Goal: Task Accomplishment & Management: Use online tool/utility

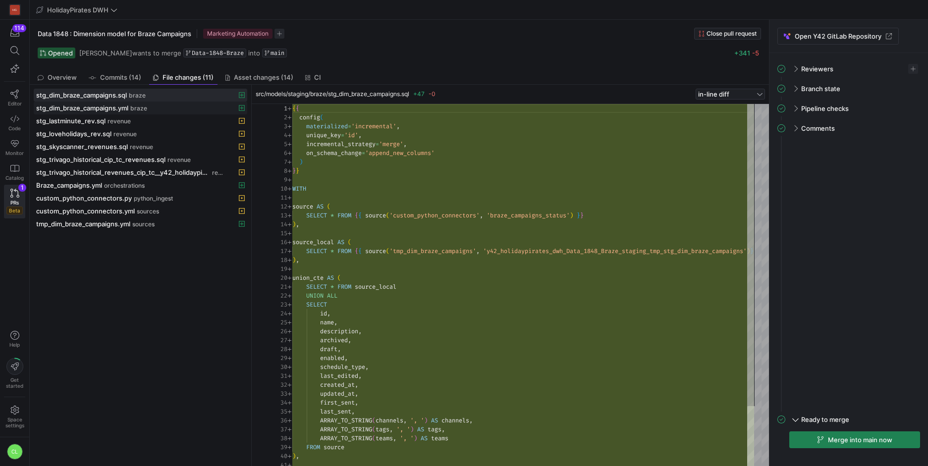
scroll to position [89, 0]
click at [16, 100] on link "Editor" at bounding box center [14, 98] width 21 height 25
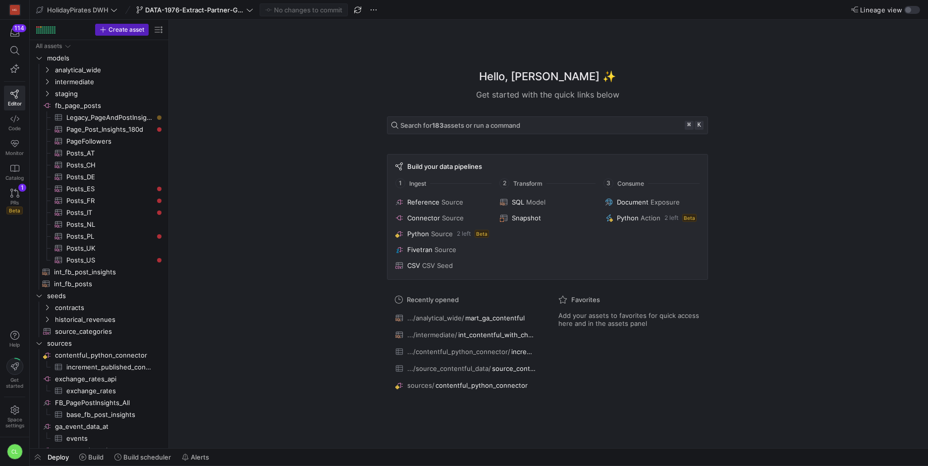
click at [284, 221] on div "Hello, [PERSON_NAME] ✨ Get started with the quick links below Search for 183 as…" at bounding box center [547, 234] width 749 height 428
click at [241, 14] on span at bounding box center [194, 10] width 121 height 12
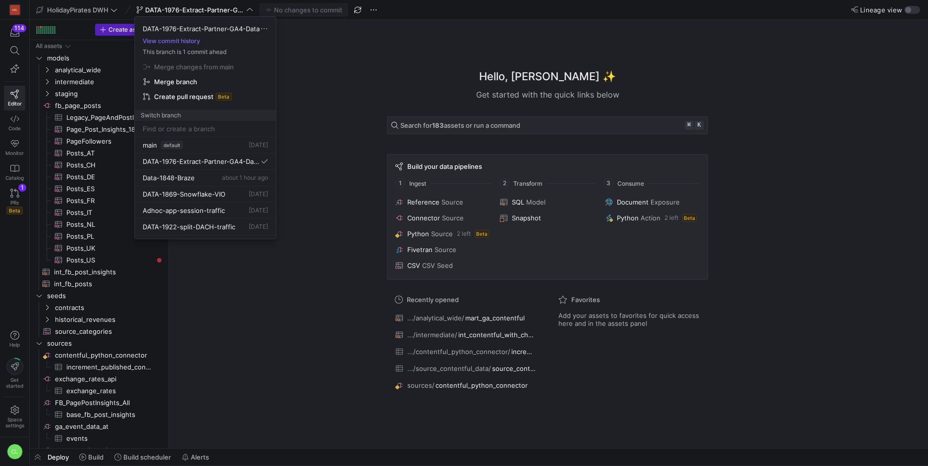
click at [326, 44] on div at bounding box center [464, 233] width 928 height 466
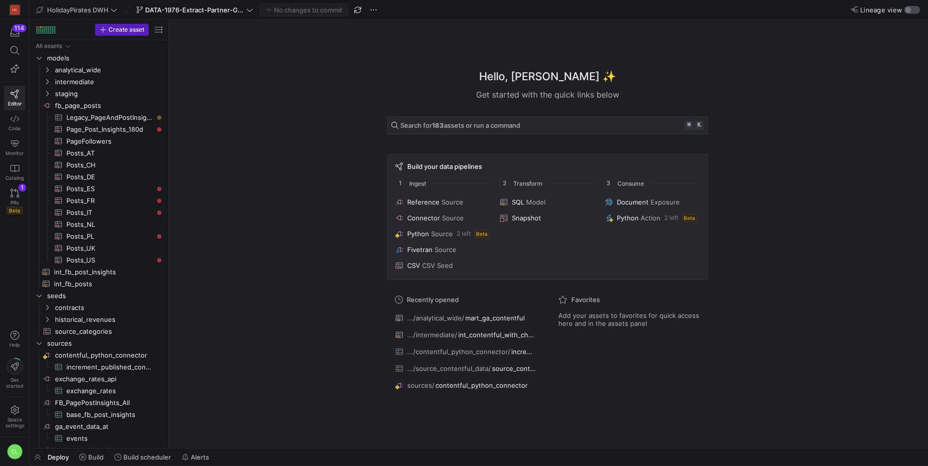
click at [913, 9] on div "button" at bounding box center [912, 10] width 16 height 8
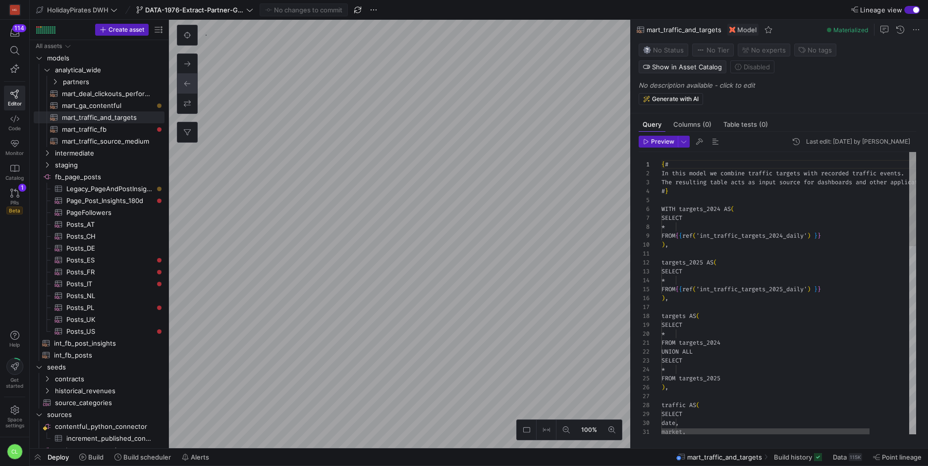
scroll to position [89, 0]
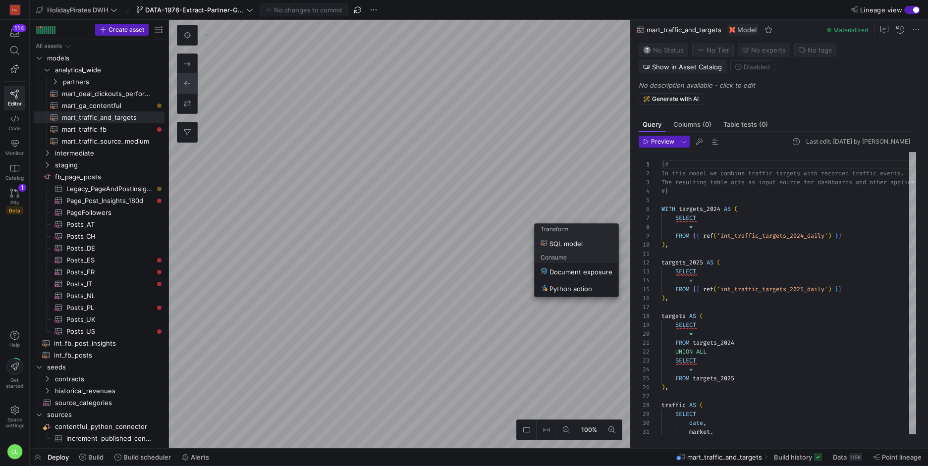
click at [581, 239] on span "SQL model" at bounding box center [561, 243] width 42 height 8
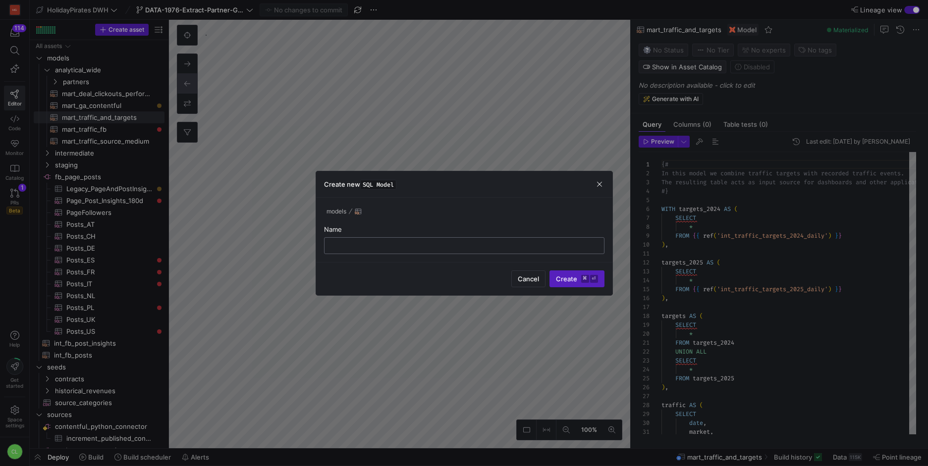
click at [537, 240] on div at bounding box center [463, 246] width 263 height 16
type input "c"
type input "test_traffic"
click at [568, 277] on span "Create ⌘ ⏎" at bounding box center [577, 279] width 42 height 8
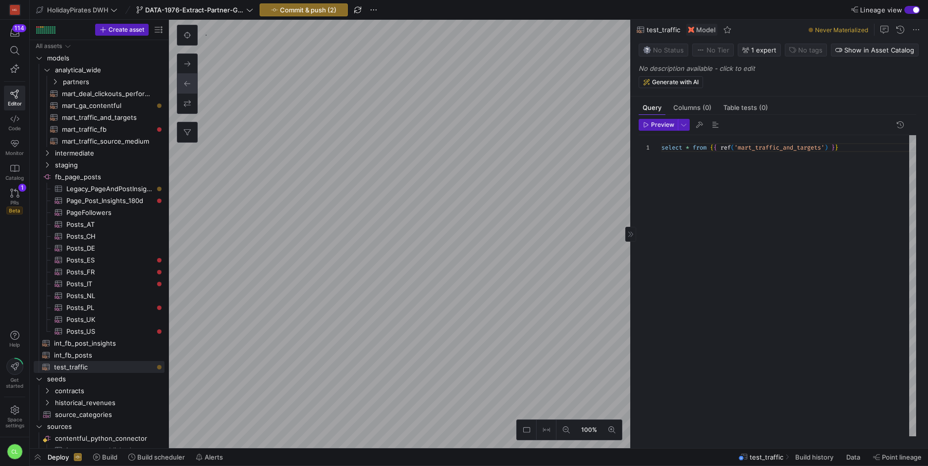
click at [663, 148] on div "select * from { { ref ( 'mart_traffic_and_targets' ) } }" at bounding box center [788, 285] width 255 height 301
click at [897, 152] on div "with src as ( select * from { { ref ( 'mart_traffic_and_targets' ) } }" at bounding box center [788, 285] width 255 height 301
click at [829, 188] on div "with src as ( select * from { { ref ( 'mart_traffic_and_targets' ) } } ) , fina…" at bounding box center [789, 285] width 256 height 301
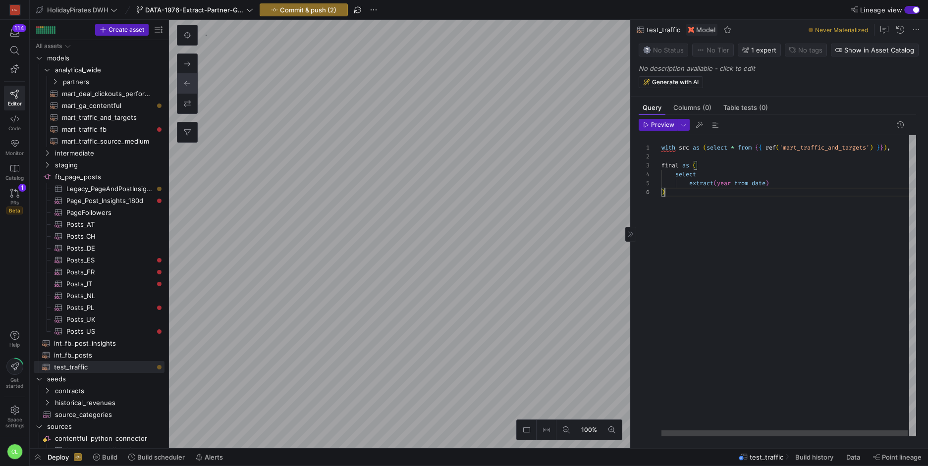
click at [833, 184] on div "with src as ( select * from { { ref ( 'mart_traffic_and_targets' ) } } ) , fina…" at bounding box center [789, 285] width 256 height 301
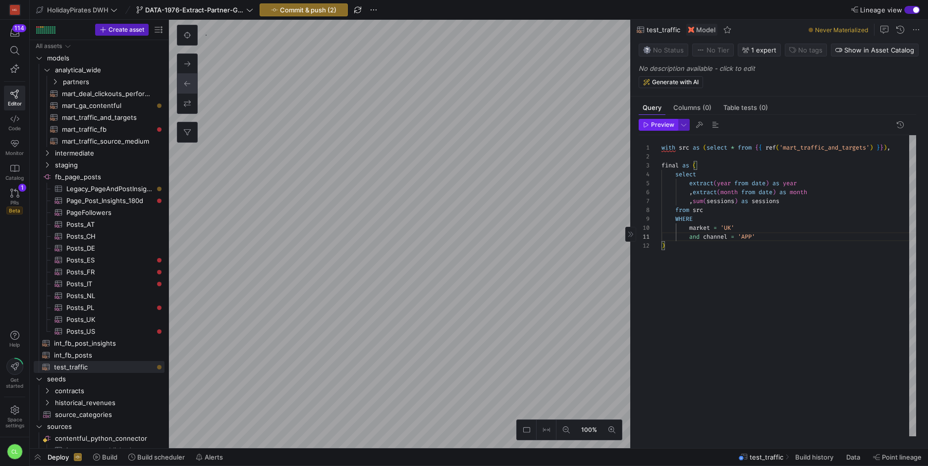
click at [656, 124] on span "Preview" at bounding box center [662, 124] width 23 height 7
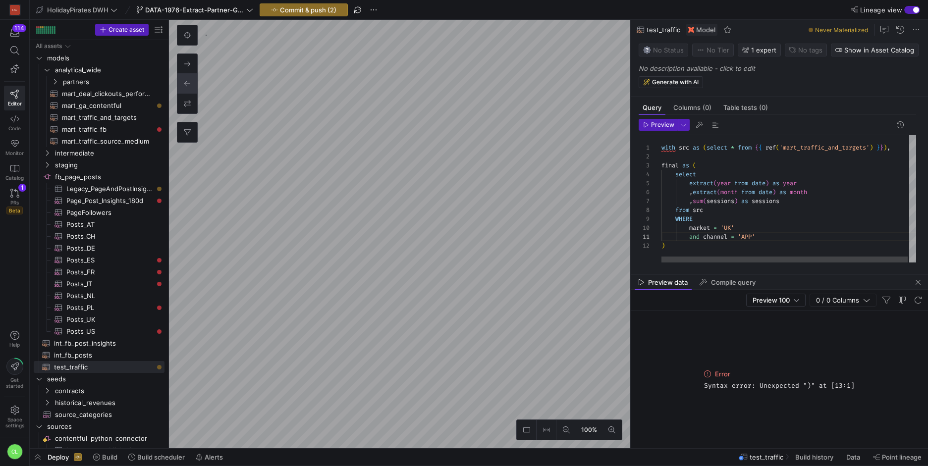
click at [694, 244] on div "with src as ( select * from { { ref ( 'mart_traffic_and_targets' ) } } ) , fina…" at bounding box center [789, 198] width 256 height 127
drag, startPoint x: 698, startPoint y: 164, endPoint x: 653, endPoint y: 161, distance: 45.2
click at [661, 161] on div "with src as ( select * from { { ref ( 'mart_traffic_and_targets' ) } } ) , fina…" at bounding box center [789, 198] width 256 height 127
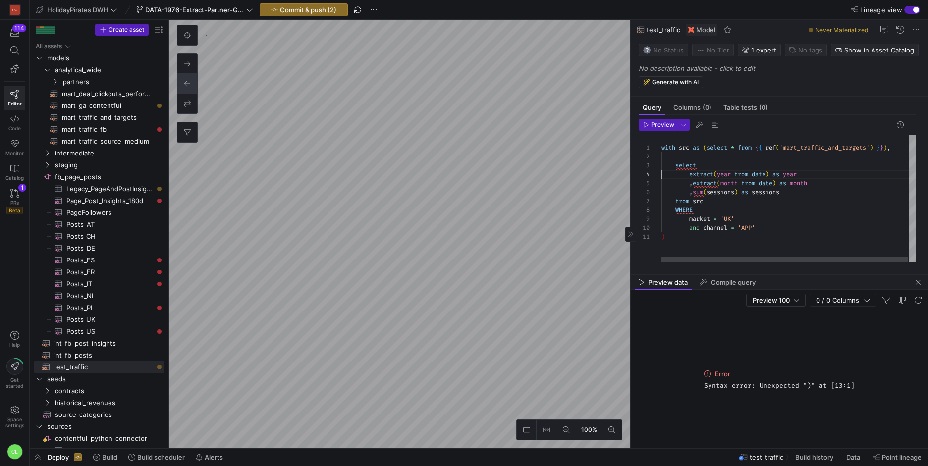
type textarea ")"
drag, startPoint x: 707, startPoint y: 239, endPoint x: 643, endPoint y: 237, distance: 63.4
click at [661, 237] on div "with src as ( select * from { { ref ( 'mart_traffic_and_targets' ) } } ) , sele…" at bounding box center [789, 198] width 256 height 127
click at [904, 147] on div "with src as ( select * from { { ref ( 'mart_traffic_and_targets' ) } } ) , sele…" at bounding box center [789, 198] width 256 height 127
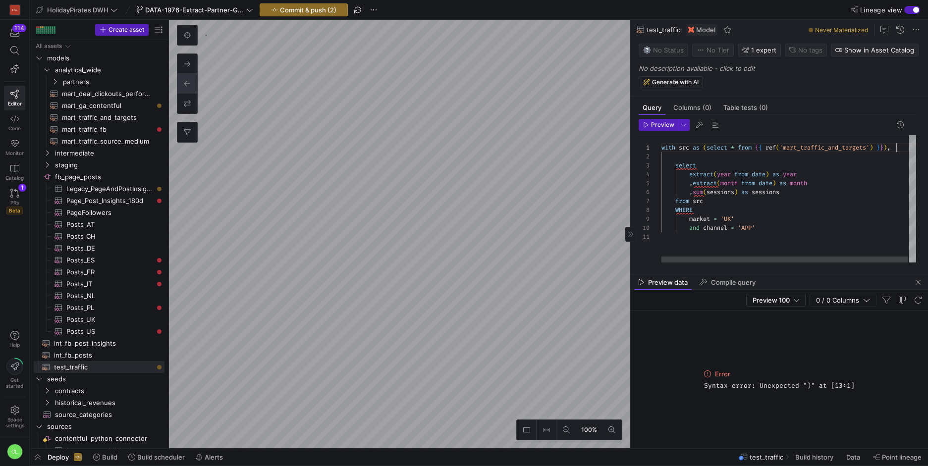
type textarea "with src as (select * from {{ ref('mart_traffic_and_targets') }}) select extrac…"
click at [659, 126] on span "Preview" at bounding box center [662, 124] width 23 height 7
click at [675, 171] on div "with src as ( select * from { { ref ( 'mart_traffic_and_targets' ) } } ) select…" at bounding box center [788, 198] width 255 height 127
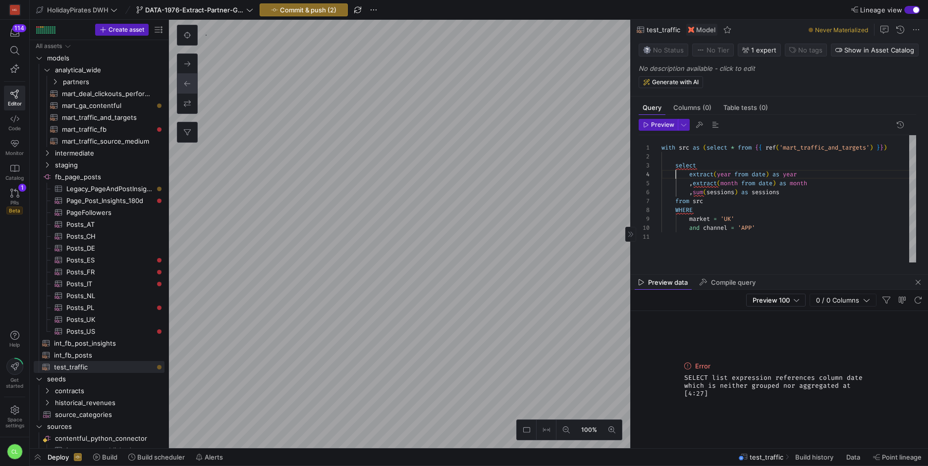
click at [800, 223] on div "with src as ( select * from { { ref ( 'mart_traffic_and_targets' ) } } ) select…" at bounding box center [788, 198] width 255 height 127
click at [653, 122] on span "Preview" at bounding box center [662, 124] width 23 height 7
click at [742, 210] on div "with src as ( select * from { { ref ( 'mart_traffic_and_targets' ) } } ) select…" at bounding box center [788, 198] width 255 height 127
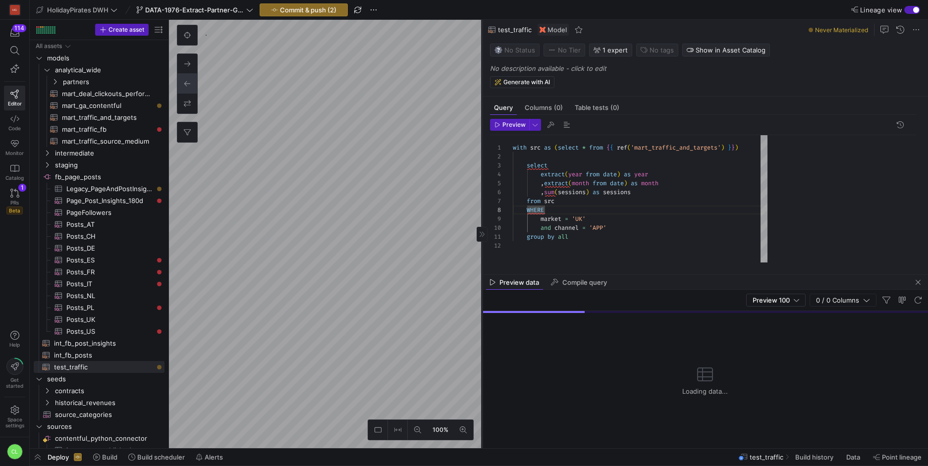
click at [312, 99] on as-split "100% 0 Query Columns (0) Table tests (0) Preview 1 2 3 4 5 6 7 8 9 10 11 12 wit…" at bounding box center [548, 234] width 759 height 428
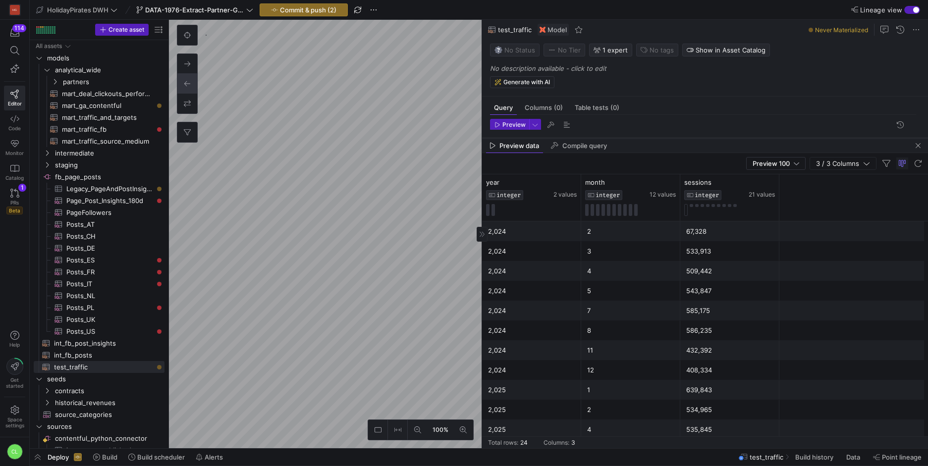
drag, startPoint x: 690, startPoint y: 273, endPoint x: 709, endPoint y: 136, distance: 138.0
click at [709, 136] on div at bounding box center [705, 138] width 446 height 4
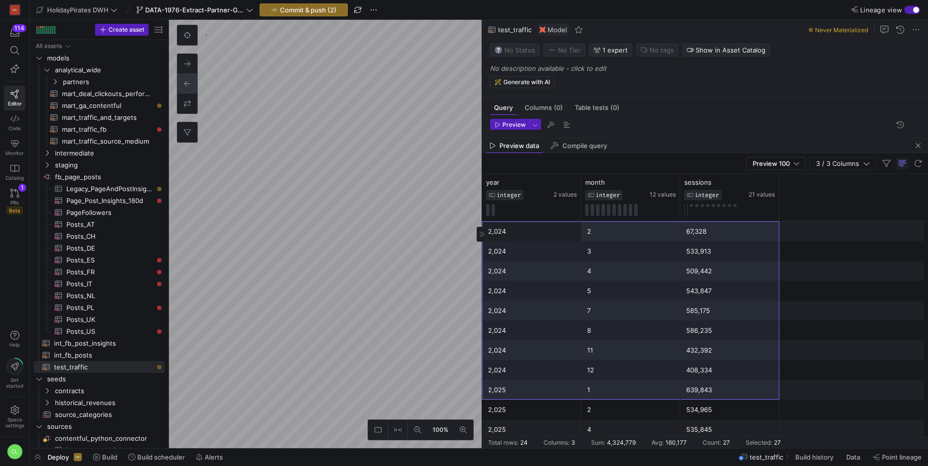
scroll to position [249, 0]
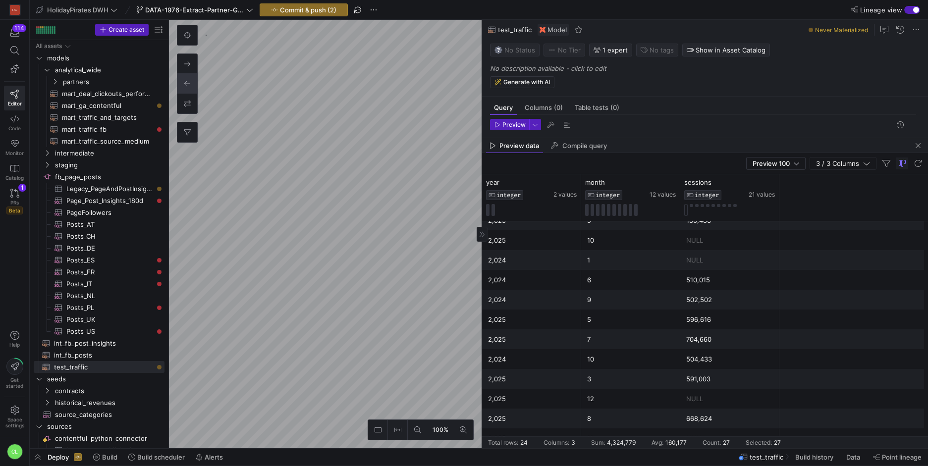
drag, startPoint x: 564, startPoint y: 232, endPoint x: 724, endPoint y: 392, distance: 226.2
click at [724, 392] on div "2,024 2 67,328 2,024 4 509,442 2,024 5 543,847 2,024 7 585,175 2,024 8 586,235 …" at bounding box center [705, 210] width 446 height 475
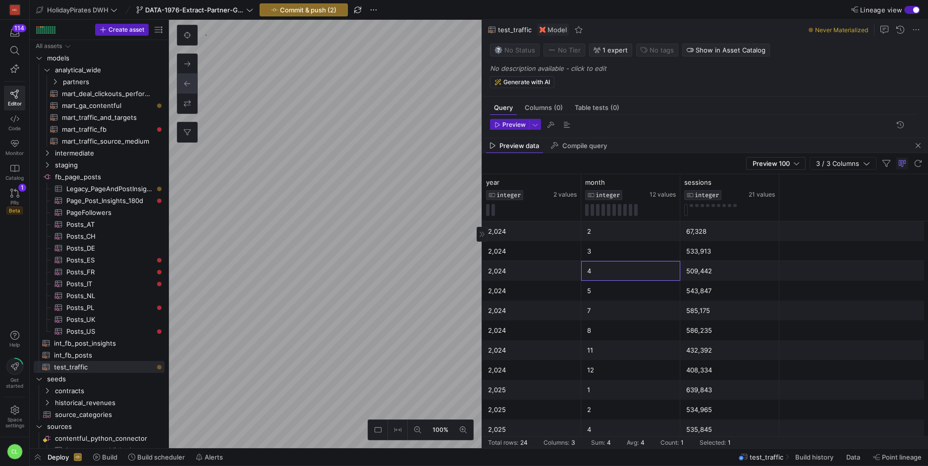
click at [646, 271] on div "4" at bounding box center [630, 270] width 87 height 19
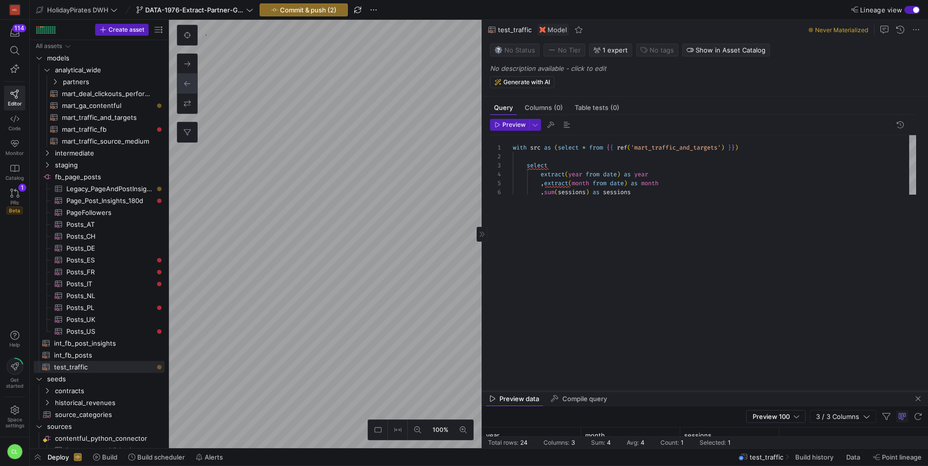
drag, startPoint x: 692, startPoint y: 139, endPoint x: 682, endPoint y: 399, distance: 260.2
click at [682, 393] on div at bounding box center [705, 391] width 446 height 4
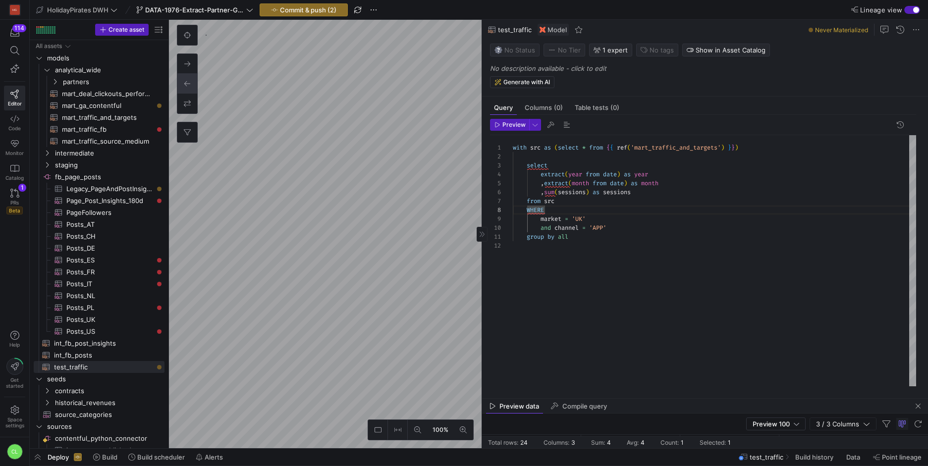
click at [604, 244] on div "with src as ( select * from { { ref ( 'mart_traffic_and_targets' ) } } ) select…" at bounding box center [714, 260] width 403 height 251
click at [614, 235] on div "with src as ( select * from { { ref ( 'mart_traffic_and_targets' ) } } ) select…" at bounding box center [714, 260] width 403 height 251
click at [520, 122] on span "Preview" at bounding box center [513, 124] width 23 height 7
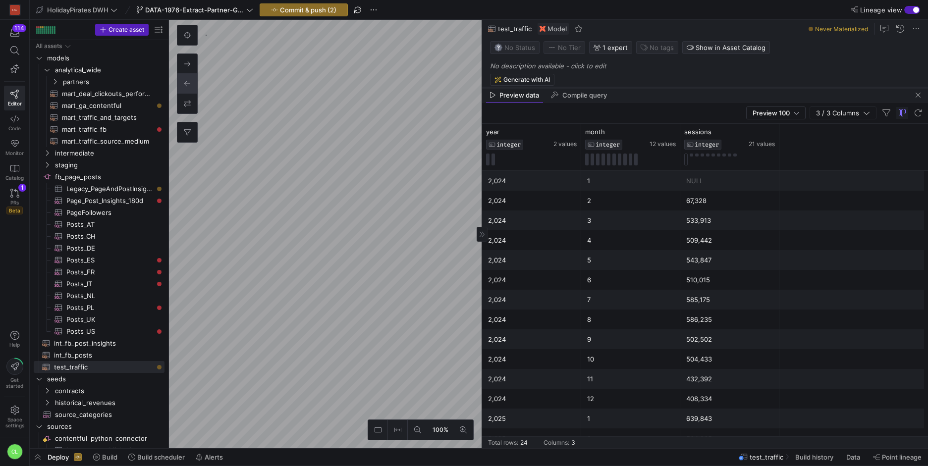
drag, startPoint x: 697, startPoint y: 397, endPoint x: 738, endPoint y: 86, distance: 313.7
click at [738, 86] on div at bounding box center [705, 88] width 446 height 4
click at [594, 202] on div "2" at bounding box center [630, 200] width 87 height 19
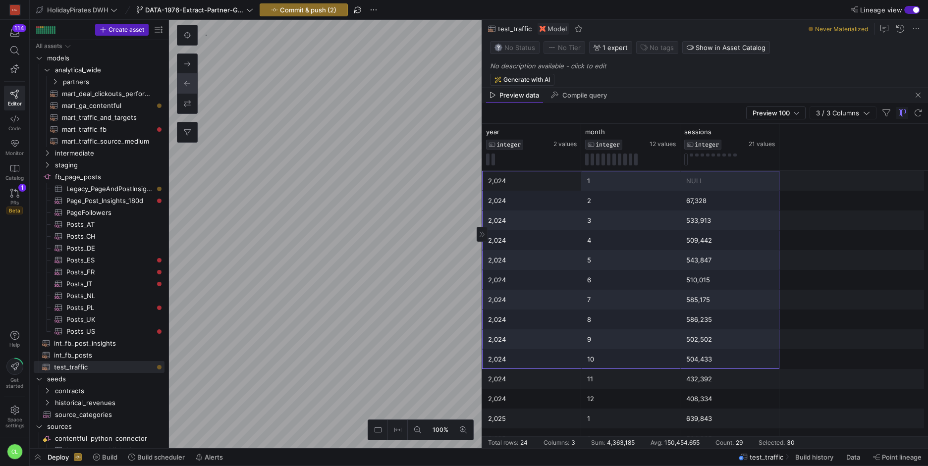
scroll to position [198, 0]
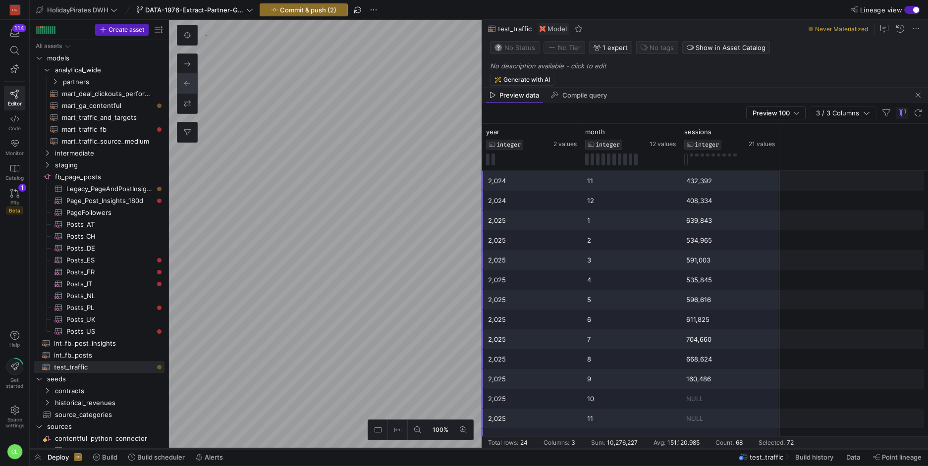
drag, startPoint x: 516, startPoint y: 184, endPoint x: 723, endPoint y: 450, distance: 337.3
click at [723, 450] on as-split "HolidayPirates DWH DATA-1976-Extract-Partner-GA4-Data Commit & push (2) Lineage…" at bounding box center [479, 233] width 898 height 466
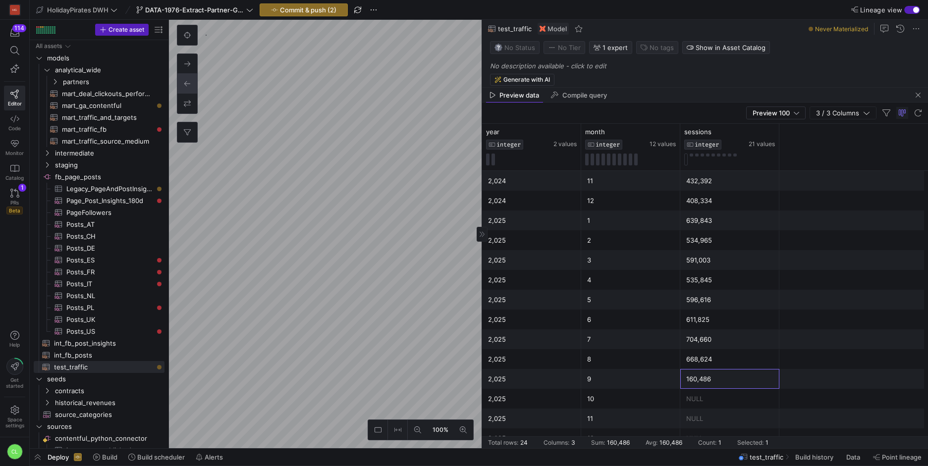
click at [739, 369] on div "160,486" at bounding box center [729, 378] width 87 height 19
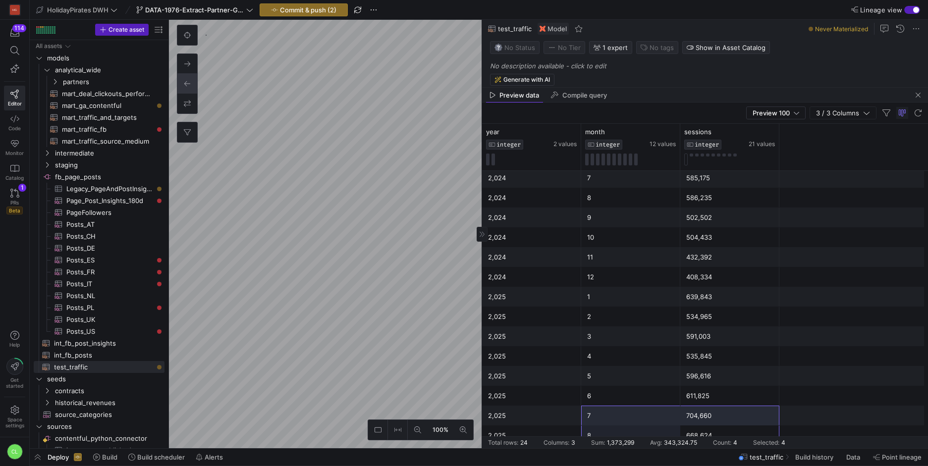
scroll to position [0, 0]
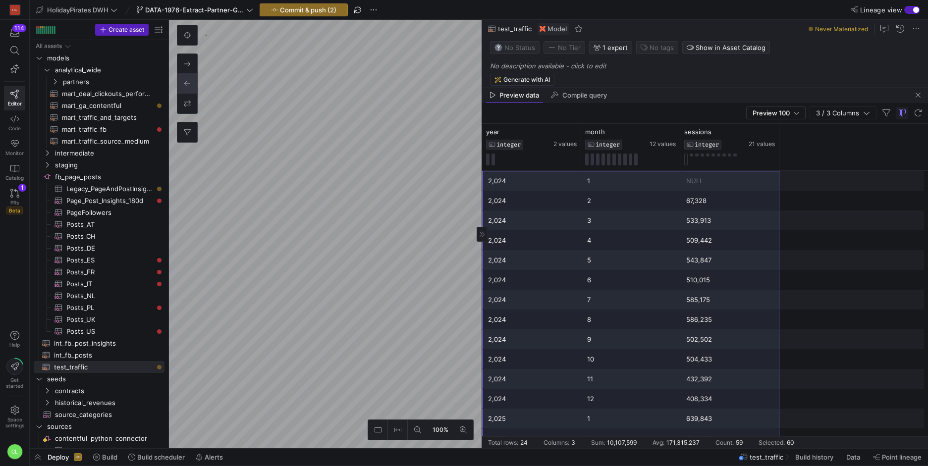
drag, startPoint x: 749, startPoint y: 359, endPoint x: 525, endPoint y: 187, distance: 282.2
click at [525, 187] on div "2,024 1 NULL 2,024 2 67,328 2,024 3 533,913 2,024 4 509,442 2,024 5 543,847 2,0…" at bounding box center [705, 408] width 446 height 475
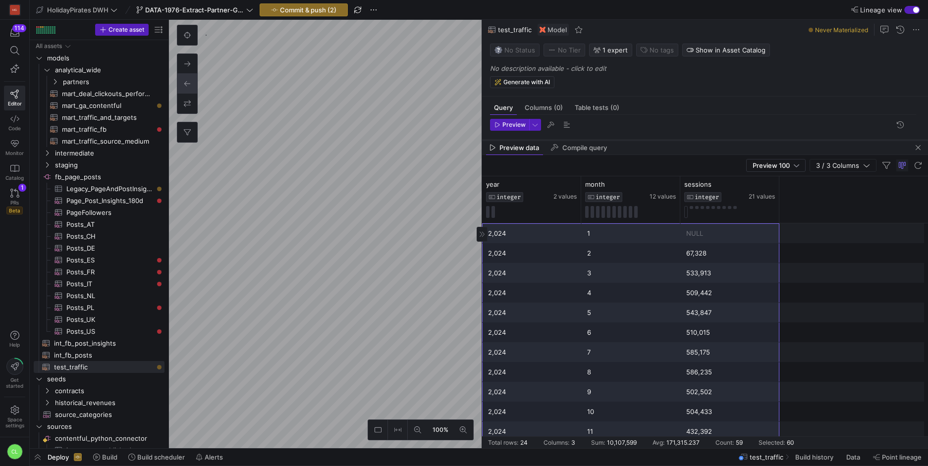
drag, startPoint x: 821, startPoint y: 88, endPoint x: 816, endPoint y: 192, distance: 103.7
click at [816, 142] on div at bounding box center [705, 140] width 446 height 4
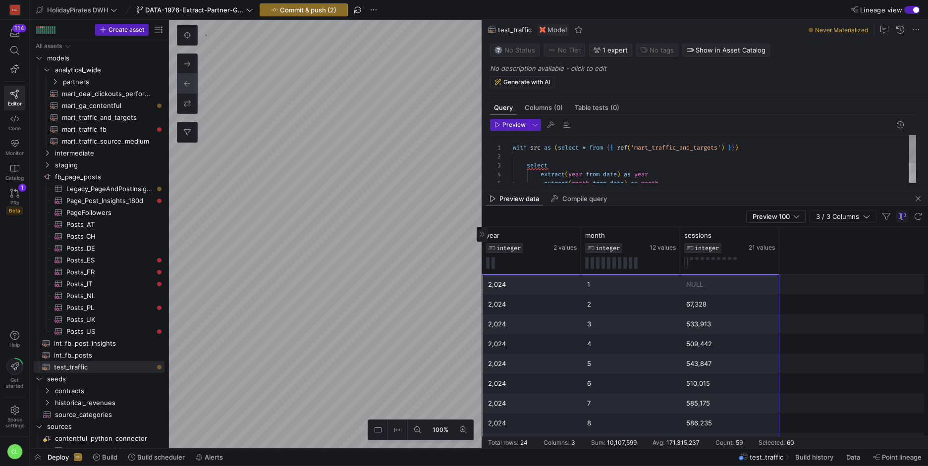
scroll to position [12, 0]
click at [694, 150] on div "from src WHERE market = 'UK' and channel = 'APP' group by all order by year , m…" at bounding box center [714, 121] width 403 height 124
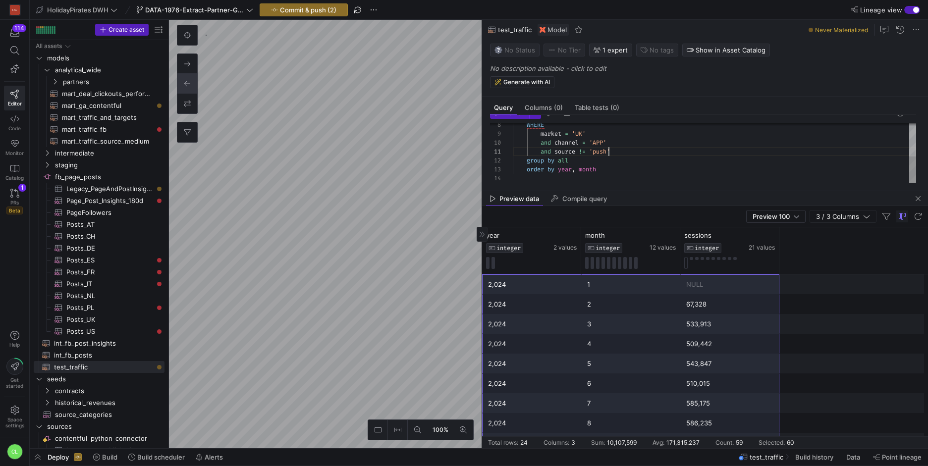
scroll to position [0, 0]
click at [520, 130] on button "Preview" at bounding box center [509, 125] width 39 height 12
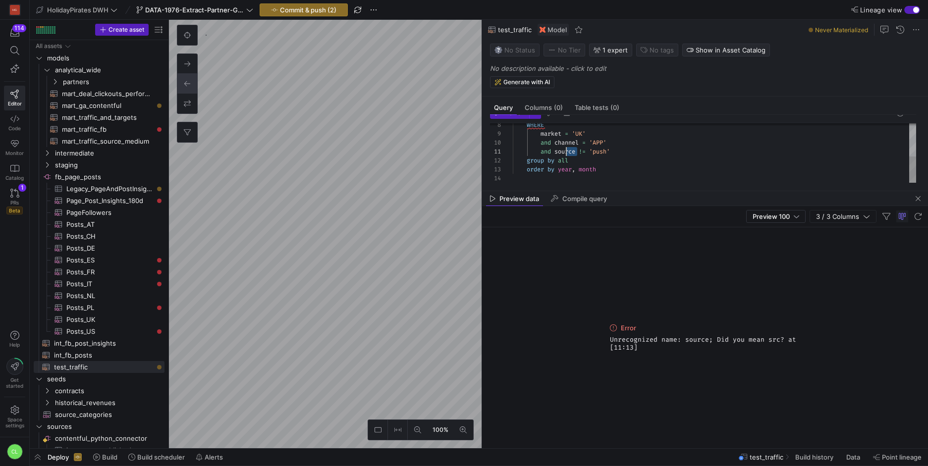
scroll to position [0, 43]
drag, startPoint x: 577, startPoint y: 152, endPoint x: 553, endPoint y: 154, distance: 24.3
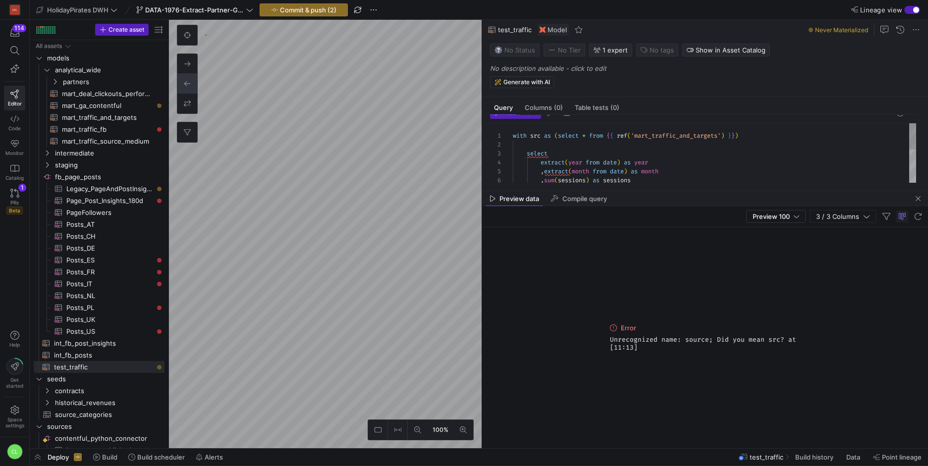
scroll to position [5, 0]
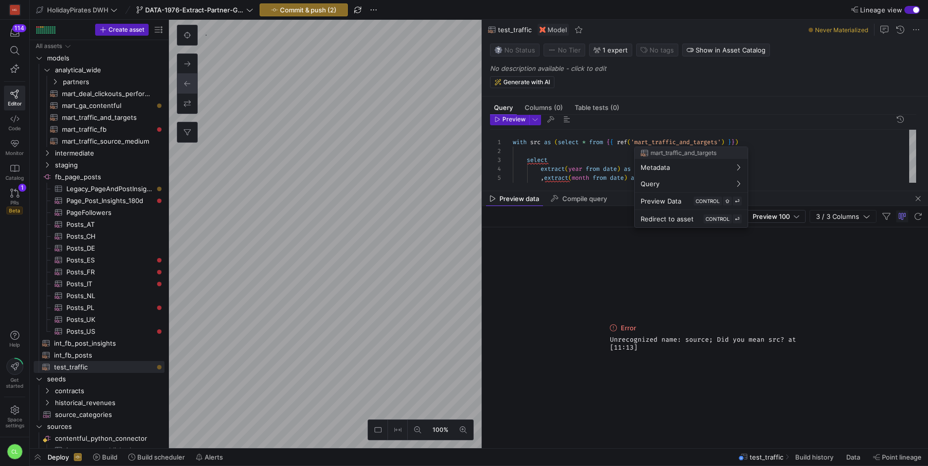
click at [723, 140] on div at bounding box center [464, 233] width 928 height 466
drag, startPoint x: 723, startPoint y: 140, endPoint x: 682, endPoint y: 141, distance: 40.1
click at [682, 141] on div ", sum ( sessions ) as sessions with src as ( select * from { { ref ( 'mart_traf…" at bounding box center [714, 196] width 403 height 133
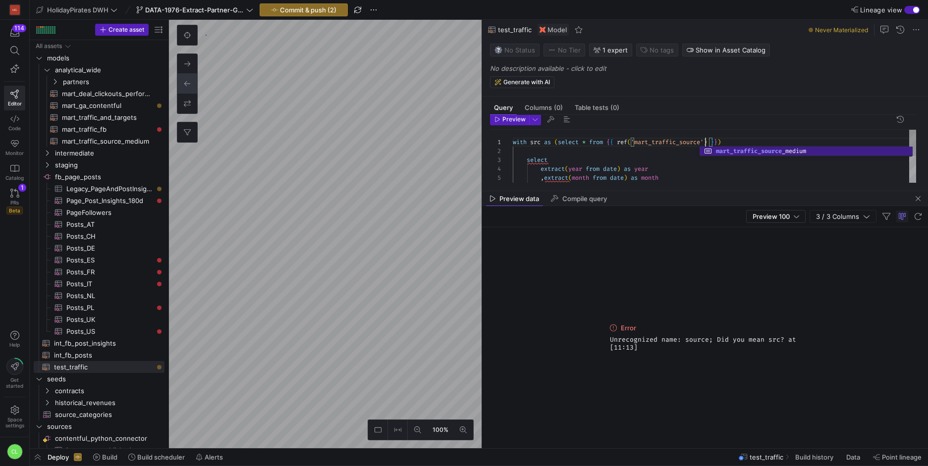
scroll to position [0, 217]
click at [504, 121] on span "Preview" at bounding box center [513, 119] width 23 height 7
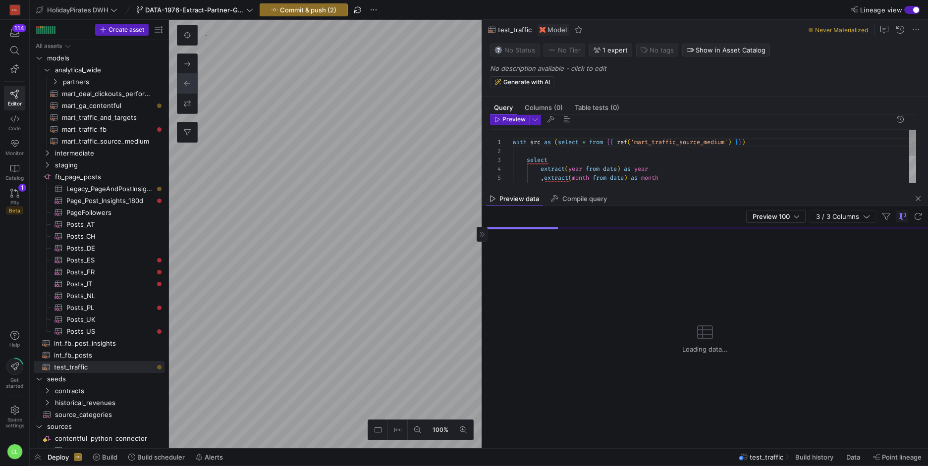
scroll to position [12, 0]
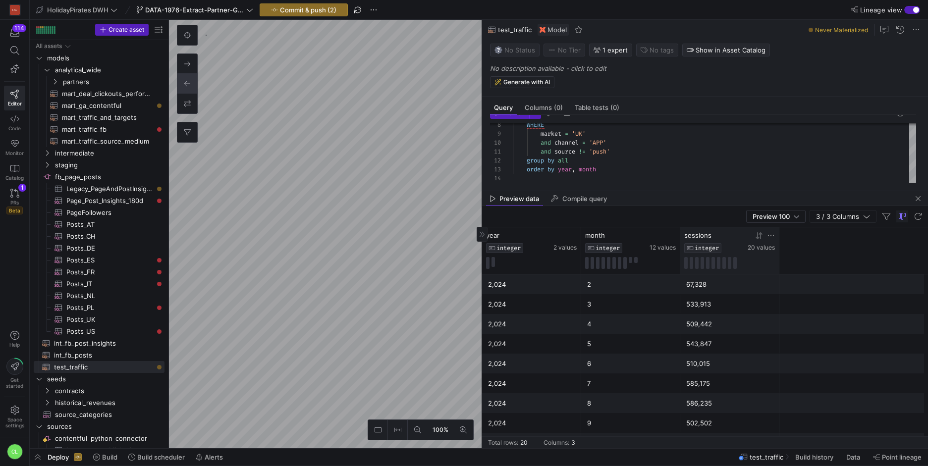
click at [760, 237] on icon at bounding box center [759, 235] width 3 height 7
click at [762, 235] on icon at bounding box center [759, 236] width 8 height 8
click at [616, 147] on div "WHERE market = 'UK' and channel = 'APP' and source != 'push' group by all order…" at bounding box center [714, 116] width 403 height 133
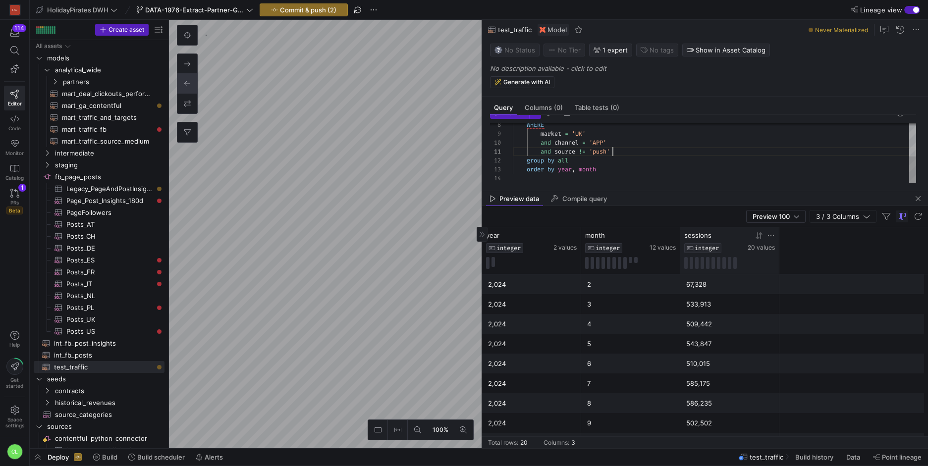
click at [622, 151] on div "WHERE market = 'UK' and channel = 'APP' and source != 'push' group by all order…" at bounding box center [714, 116] width 403 height 133
click at [514, 118] on button "Preview" at bounding box center [509, 113] width 39 height 12
click at [695, 152] on div "WHERE market = 'UK' and channel = 'APP' and ( source != 'push' or medium != 'pu…" at bounding box center [714, 116] width 403 height 133
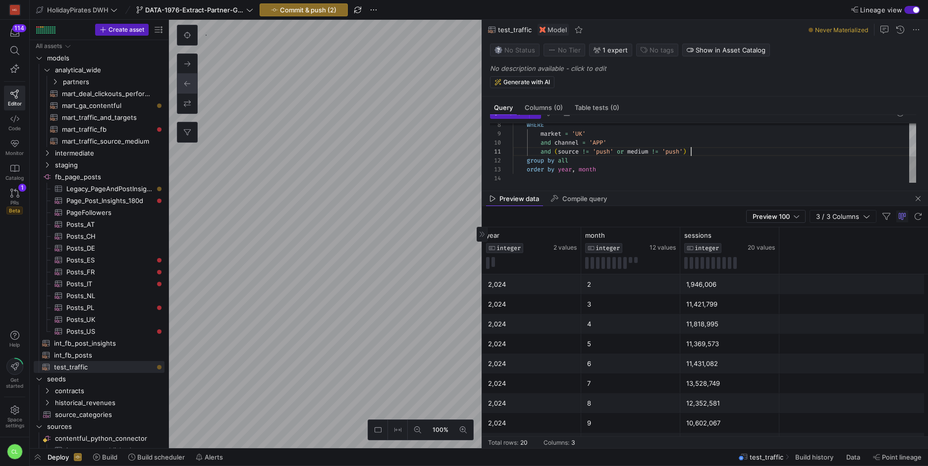
scroll to position [0, 178]
click at [512, 118] on button "Preview" at bounding box center [509, 113] width 39 height 12
click at [594, 152] on div "WHERE market = 'UK' and channel = 'APP' and ( source != 'push' or medium != 'pu…" at bounding box center [714, 132] width 403 height 133
drag, startPoint x: 542, startPoint y: 169, endPoint x: 670, endPoint y: 185, distance: 128.3
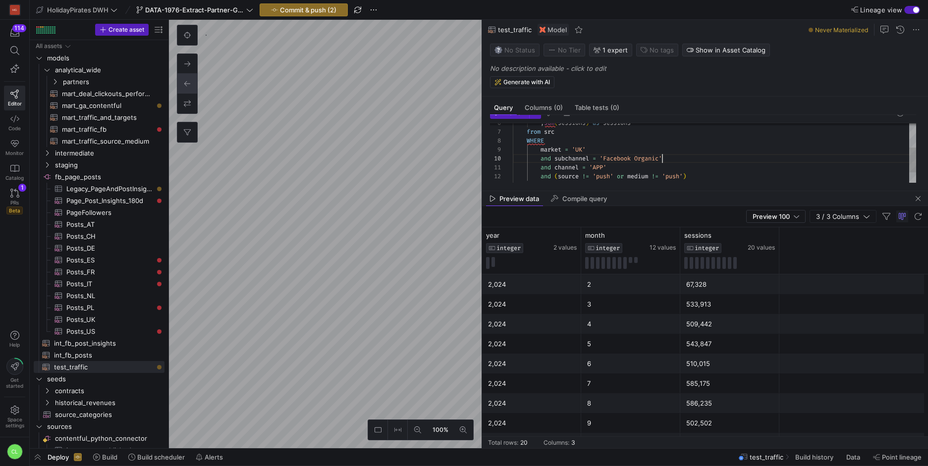
click at [542, 169] on div "WHERE market = 'UK' and channel = 'APP' and ( source != 'push' or medium != 'pu…" at bounding box center [714, 137] width 403 height 142
click at [524, 116] on span "Preview" at bounding box center [513, 112] width 23 height 7
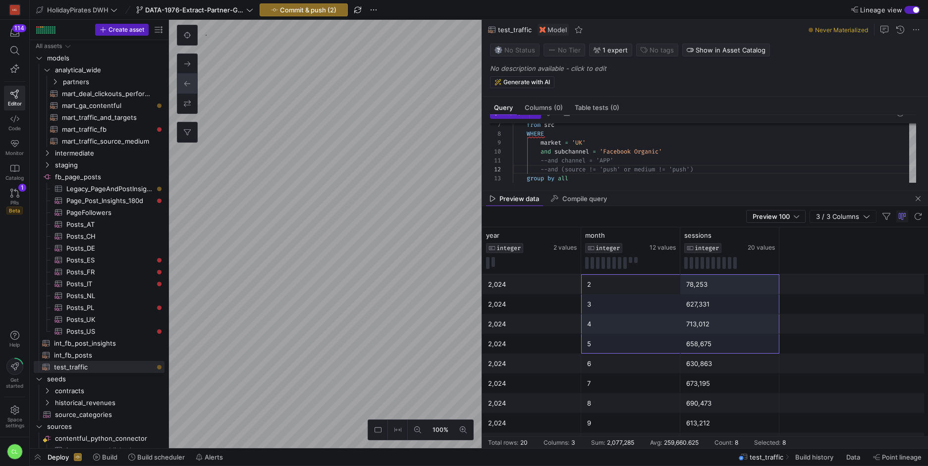
drag, startPoint x: 638, startPoint y: 290, endPoint x: 685, endPoint y: 319, distance: 55.1
click at [705, 329] on div "2,024 2 78,253 2,024 3 627,331 2,024 4 713,012 2,024 5 658,675 2,024 6 630,863 …" at bounding box center [705, 472] width 446 height 396
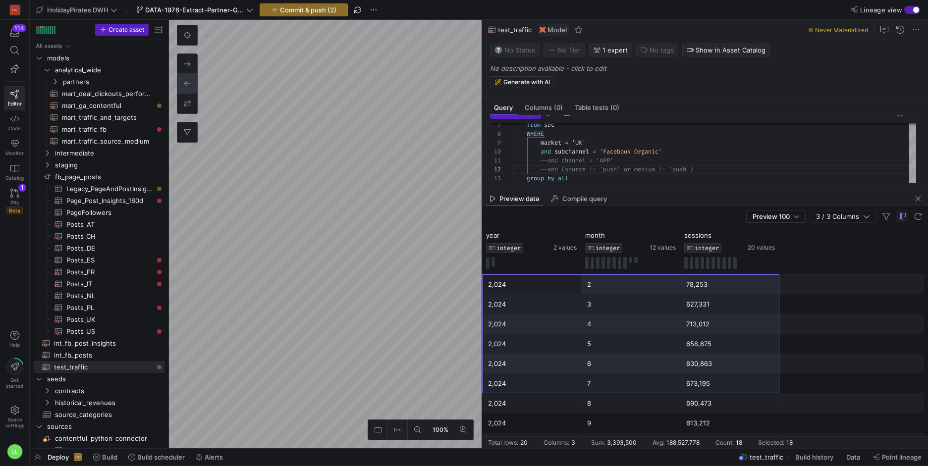
scroll to position [222, 0]
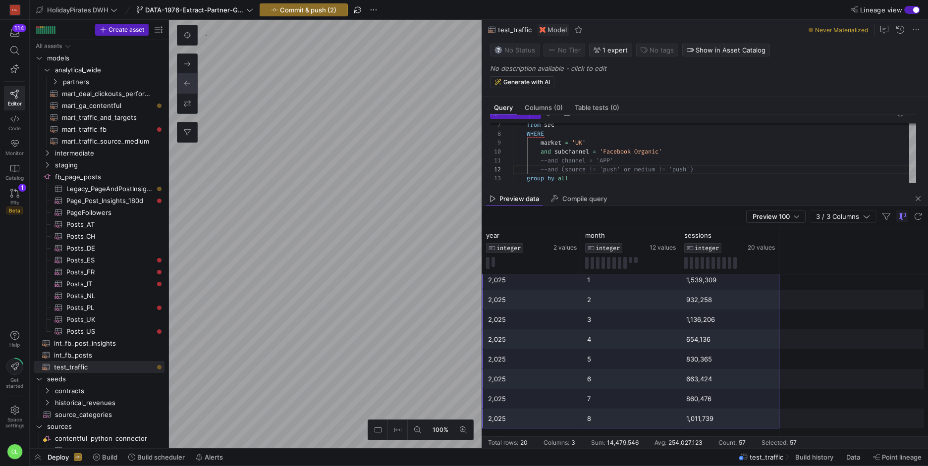
click at [734, 442] on mat-sidenav-content "Drag here to set row groups Drag here to set column labels year INTEGER 2 value…" at bounding box center [705, 337] width 446 height 221
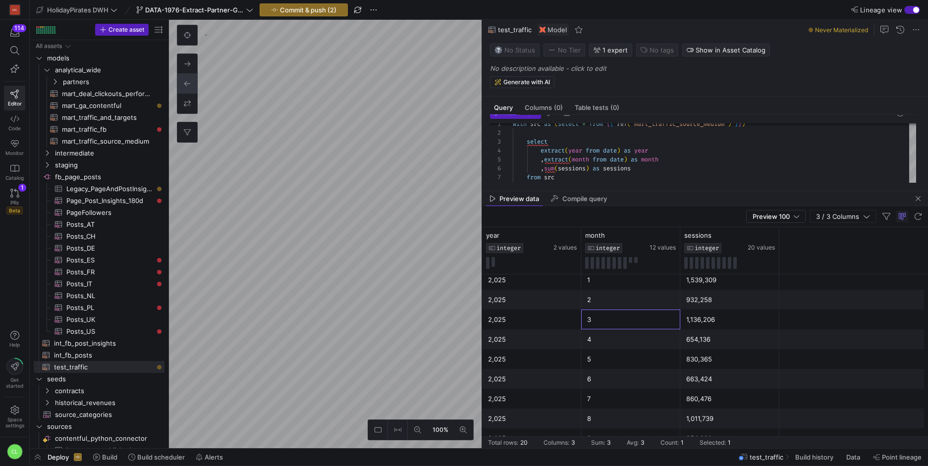
click at [646, 321] on div "3" at bounding box center [630, 319] width 87 height 19
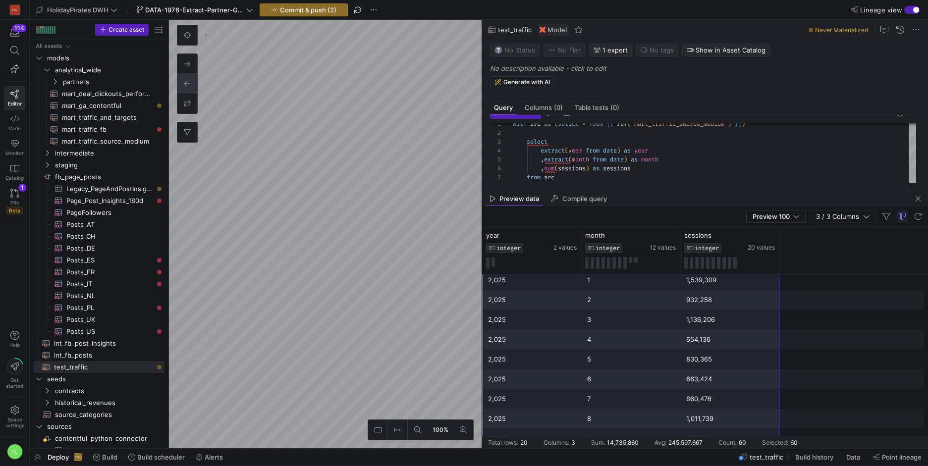
drag, startPoint x: 566, startPoint y: 288, endPoint x: 704, endPoint y: 440, distance: 205.8
click at [704, 440] on mat-sidenav-content "Drag here to set row groups Drag here to set column labels year INTEGER 2 value…" at bounding box center [705, 337] width 446 height 221
click at [502, 197] on as-split "100% 0 Query Columns (0) Table tests (0) Preview 6 5 7 8 9 10 11 12 , sum ( ses…" at bounding box center [548, 234] width 759 height 428
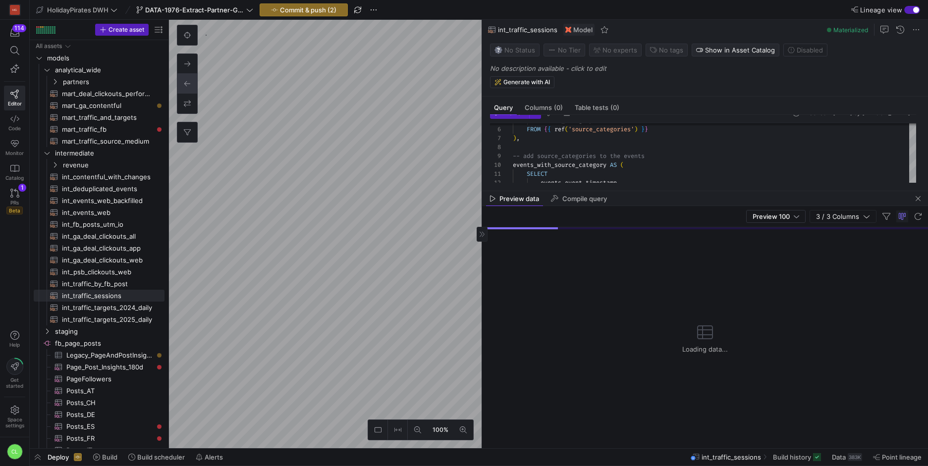
click at [679, 201] on div "Preview data Compile query" at bounding box center [705, 198] width 446 height 15
click at [691, 190] on div at bounding box center [705, 191] width 446 height 4
click at [916, 198] on span "button" at bounding box center [918, 199] width 12 height 12
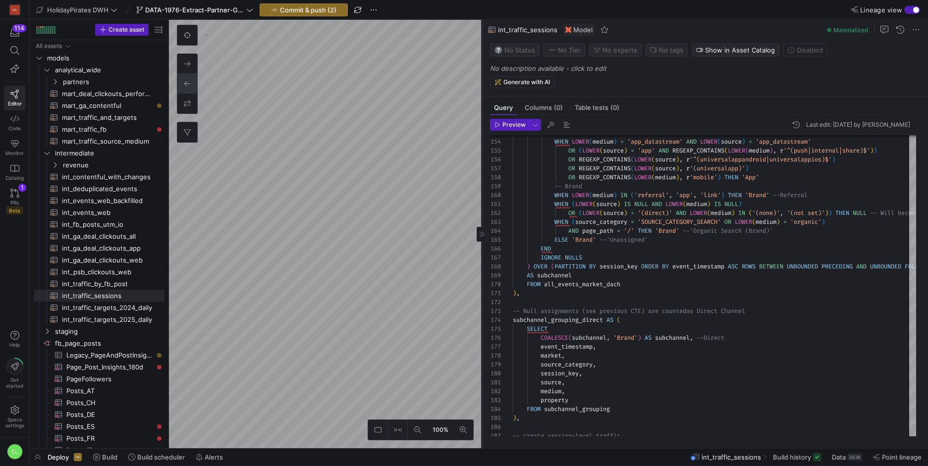
click at [482, 240] on div at bounding box center [481, 234] width 11 height 15
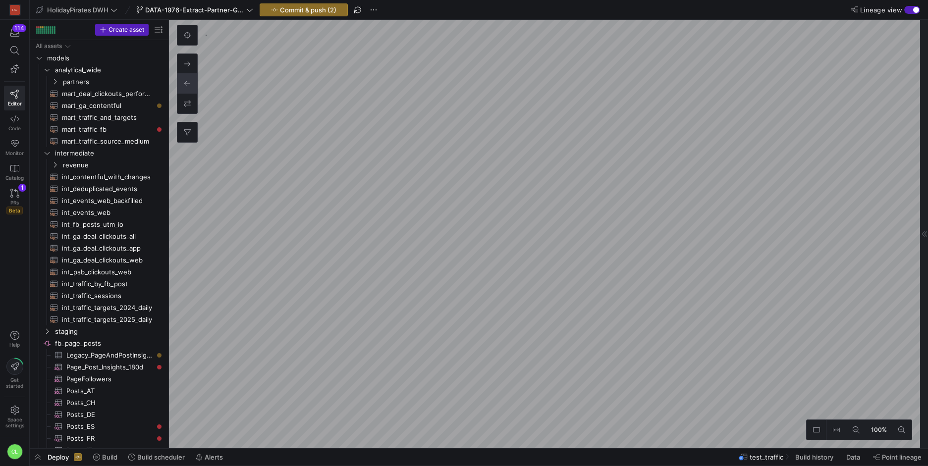
scroll to position [91, 0]
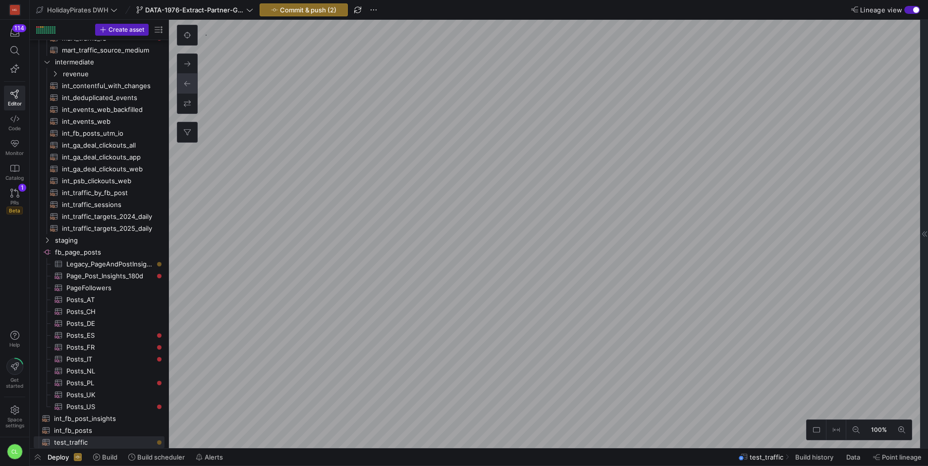
click at [922, 59] on div at bounding box center [924, 234] width 8 height 428
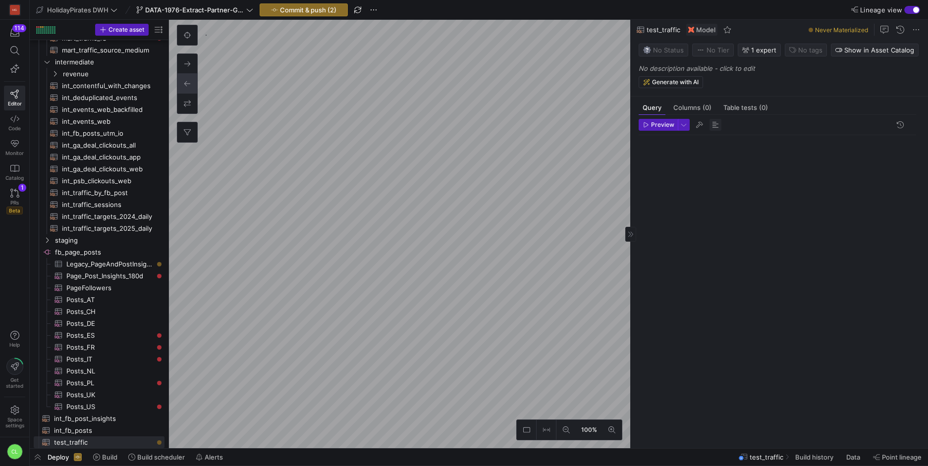
scroll to position [89, 0]
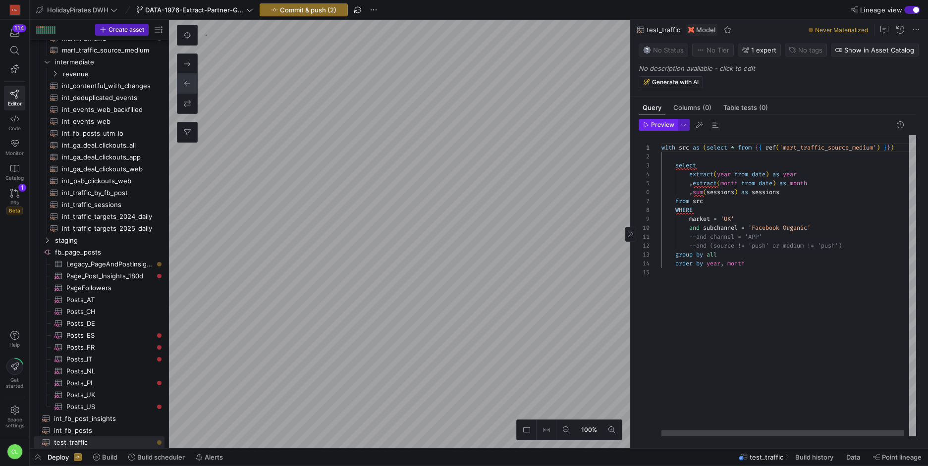
click at [662, 126] on span "Preview" at bounding box center [662, 124] width 23 height 7
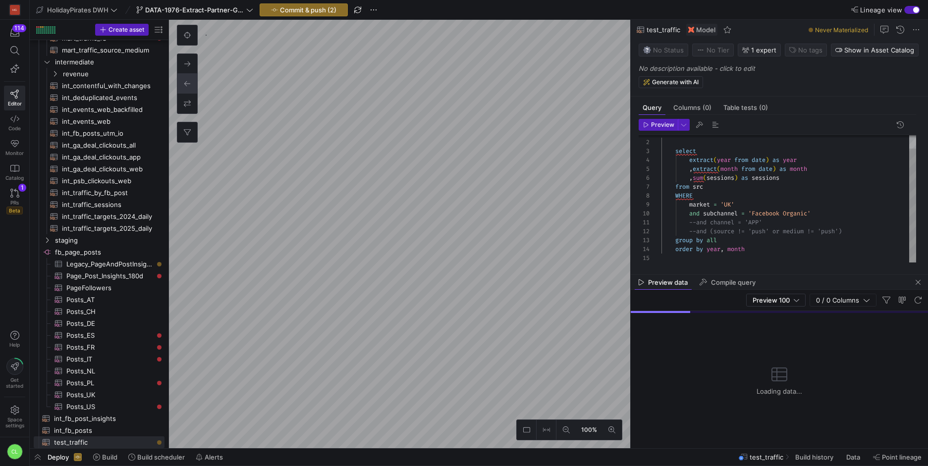
click at [691, 214] on div "select extract ( year from date ) as year , extract ( month from date ) as mont…" at bounding box center [788, 195] width 255 height 148
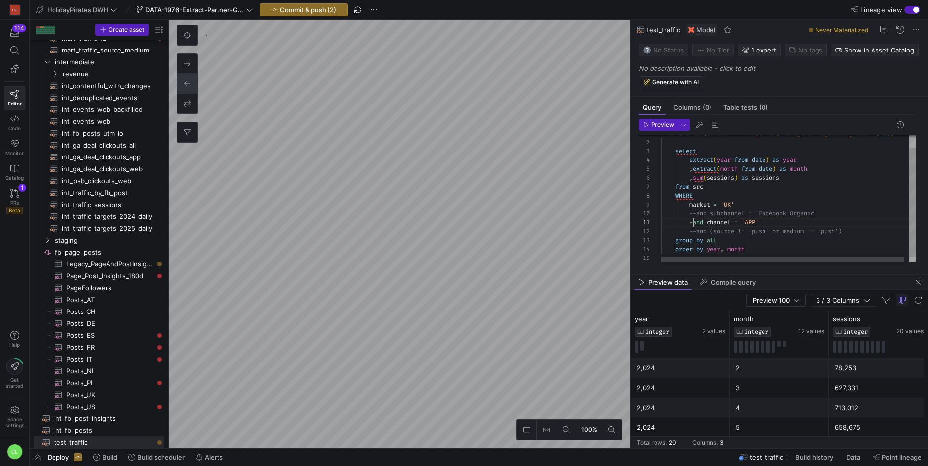
scroll to position [0, 29]
click at [662, 124] on span "Preview" at bounding box center [662, 124] width 23 height 7
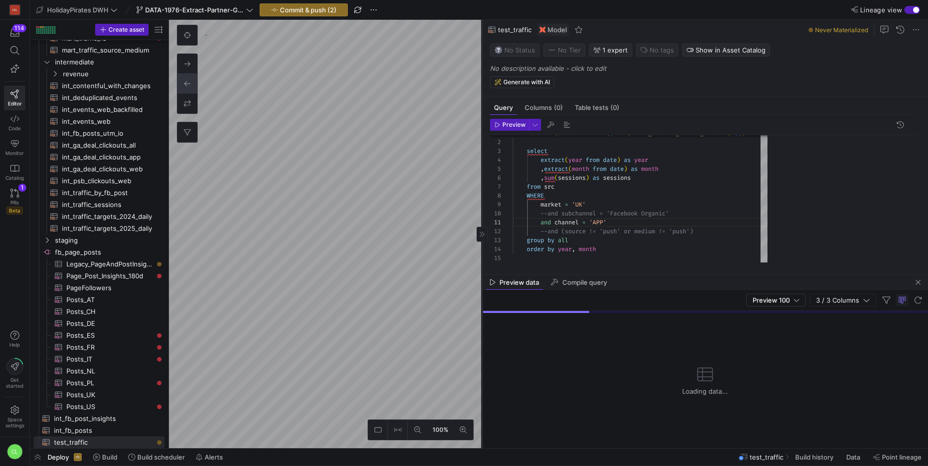
click at [304, 165] on as-split "100% 0 Query Columns (0) Table tests (0) Preview 2 3 4 5 6 7 8 9 10 11 12 13 14…" at bounding box center [548, 234] width 759 height 428
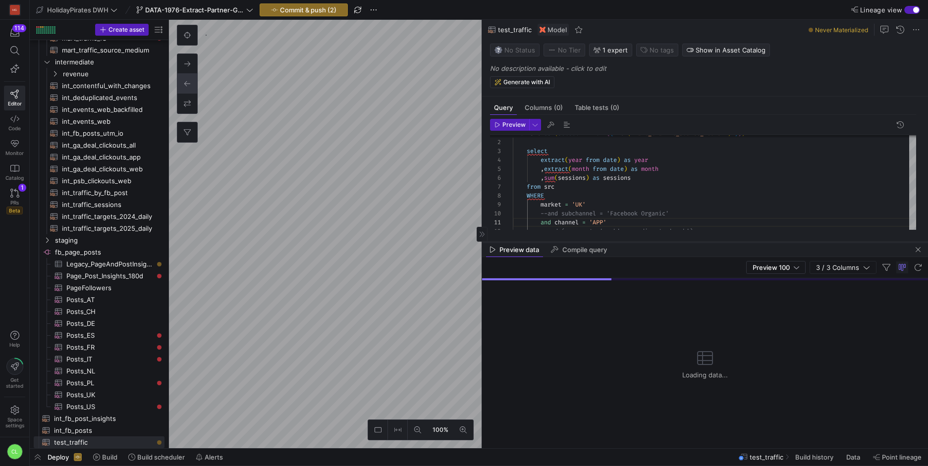
drag, startPoint x: 636, startPoint y: 274, endPoint x: 676, endPoint y: 174, distance: 107.6
click at [676, 240] on div at bounding box center [705, 242] width 446 height 4
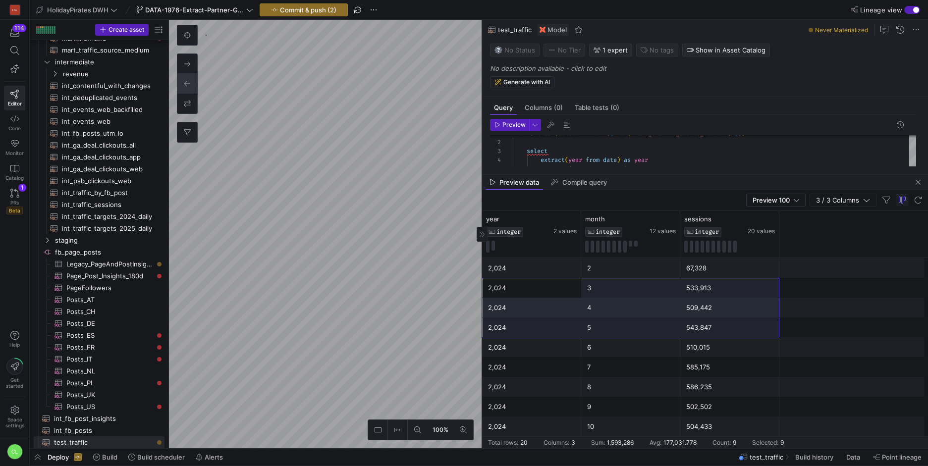
scroll to position [206, 0]
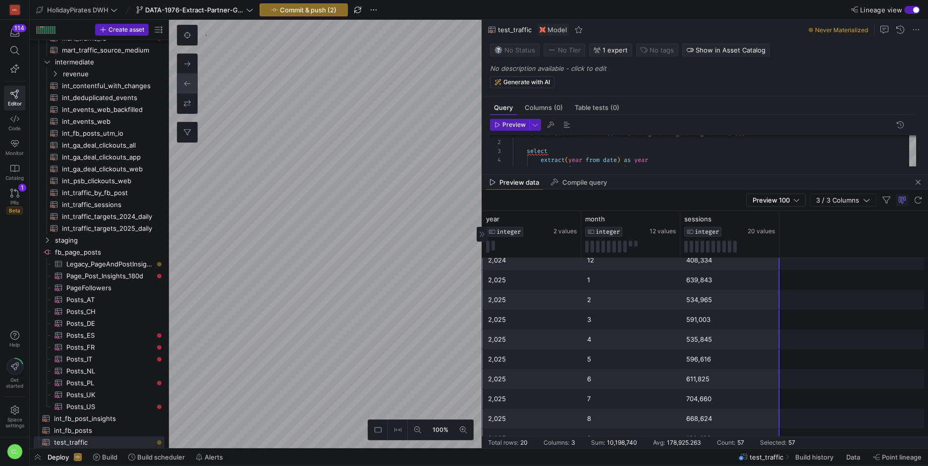
drag, startPoint x: 547, startPoint y: 285, endPoint x: 753, endPoint y: 433, distance: 254.4
click at [753, 433] on div "2,024 2 67,328 2,024 3 533,913 2,024 4 509,442 2,024 5 543,847 2,024 6 510,015 …" at bounding box center [705, 250] width 446 height 396
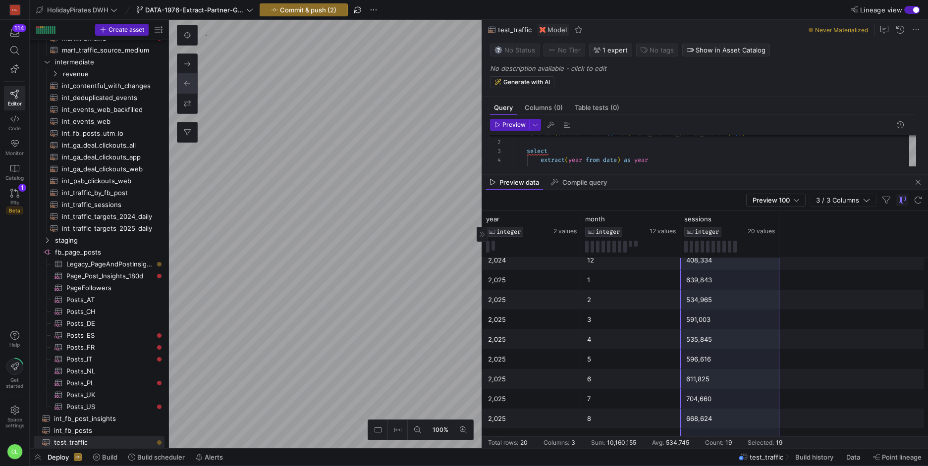
drag, startPoint x: 751, startPoint y: 285, endPoint x: 741, endPoint y: 438, distance: 153.4
click at [741, 438] on mat-sidenav-content "Drag here to set row groups Drag here to set column labels year INTEGER 2 value…" at bounding box center [705, 329] width 446 height 237
click at [738, 182] on div "Preview data Compile query" at bounding box center [705, 182] width 446 height 15
click at [921, 180] on span "button" at bounding box center [918, 182] width 12 height 12
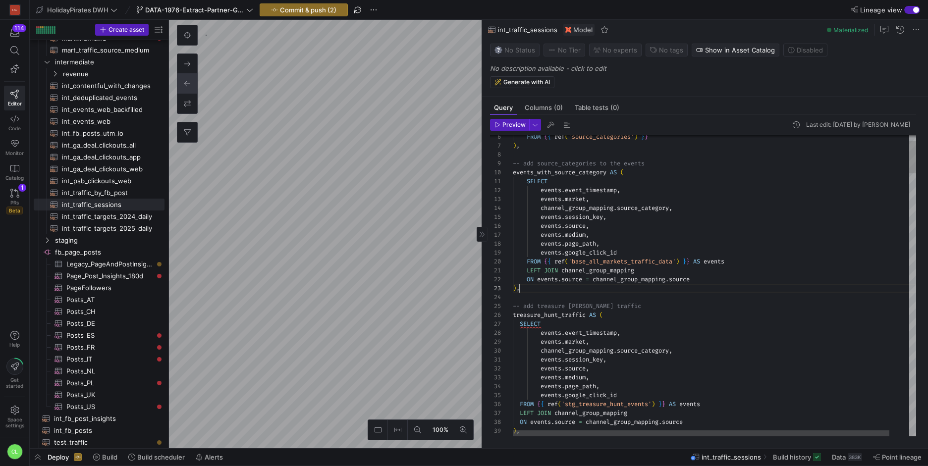
scroll to position [18, 7]
drag, startPoint x: 692, startPoint y: 291, endPoint x: 669, endPoint y: 291, distance: 23.8
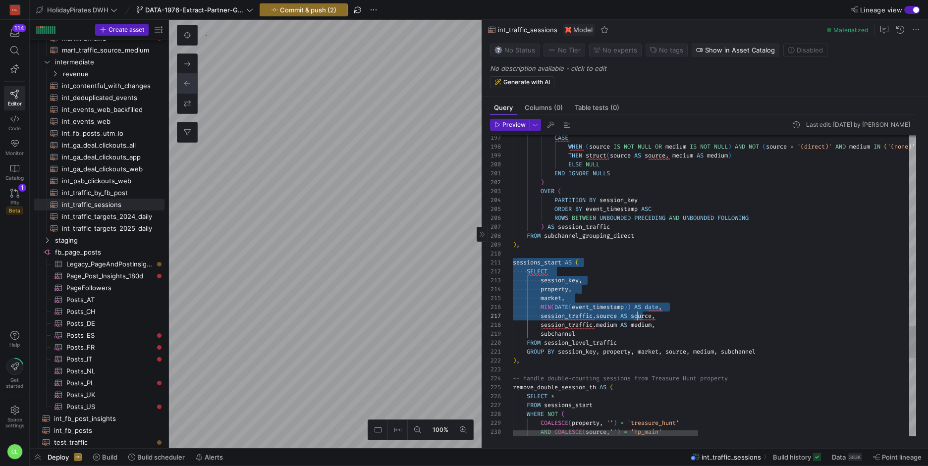
drag, startPoint x: 518, startPoint y: 261, endPoint x: 653, endPoint y: 340, distance: 156.2
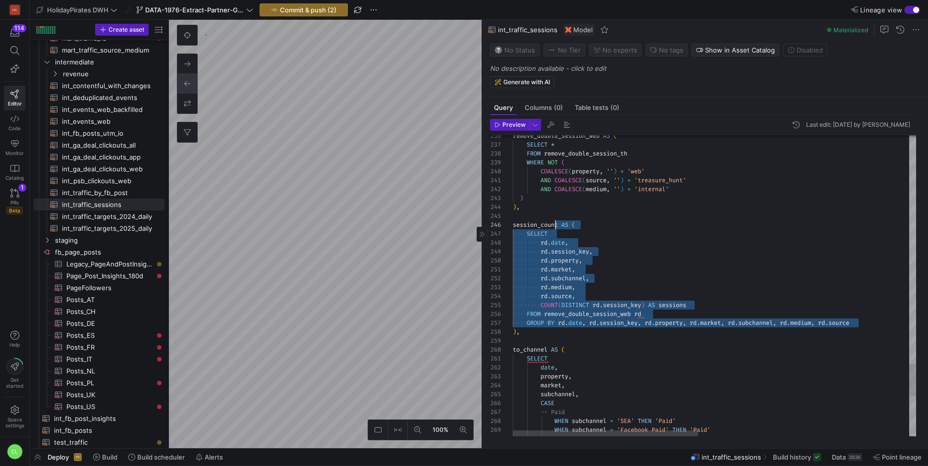
scroll to position [36, 0]
drag, startPoint x: 878, startPoint y: 327, endPoint x: 517, endPoint y: 217, distance: 377.9
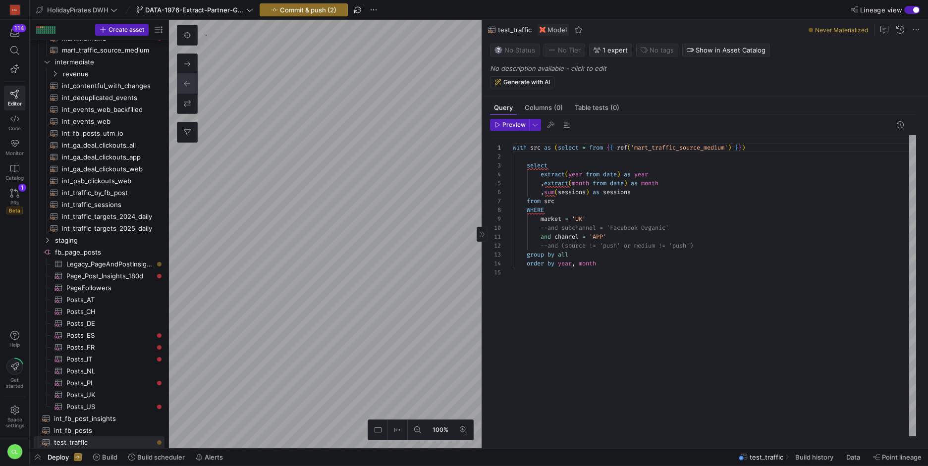
click at [580, 220] on div "with src as ( select * from { { ref ( 'mart_traffic_source_medium' ) } } ) sele…" at bounding box center [714, 285] width 403 height 301
type textarea "with src as (select * from {{ ref('mart_traffic_source_medium') }}) select extr…"
click at [514, 126] on span "Preview" at bounding box center [513, 124] width 23 height 7
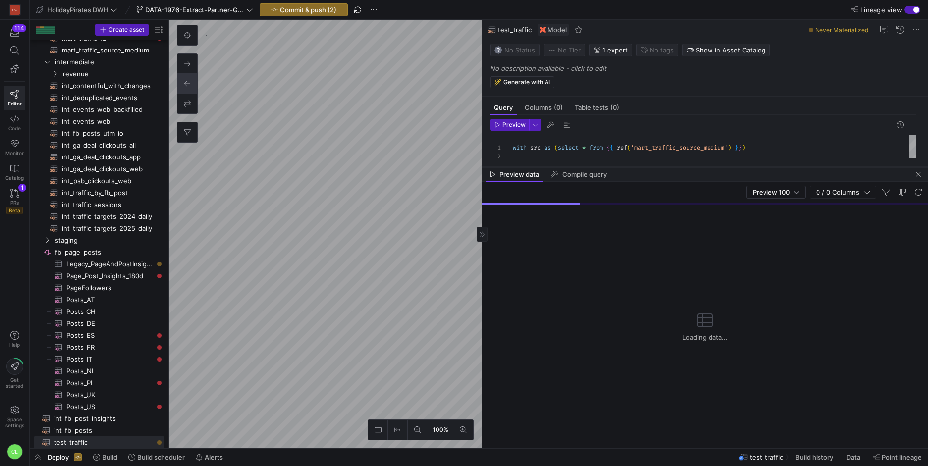
drag, startPoint x: 663, startPoint y: 276, endPoint x: 697, endPoint y: 168, distance: 113.2
click at [697, 168] on div at bounding box center [705, 167] width 446 height 4
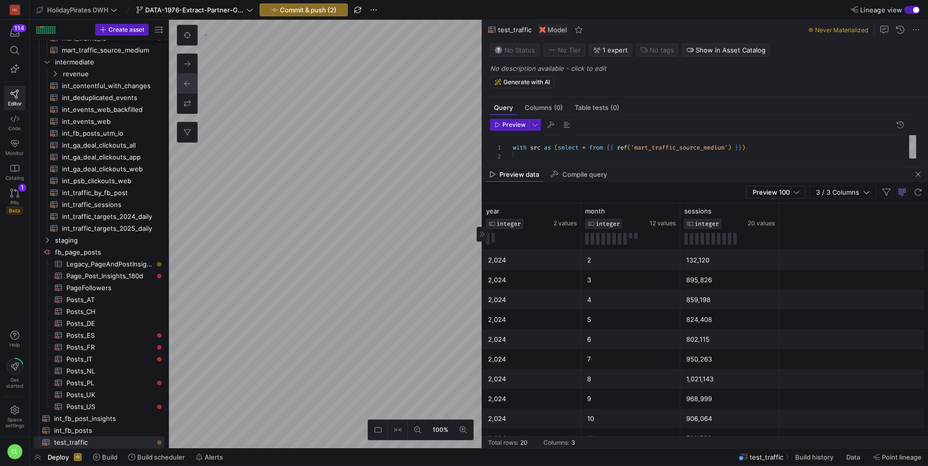
click at [699, 260] on div "132,120" at bounding box center [729, 260] width 87 height 19
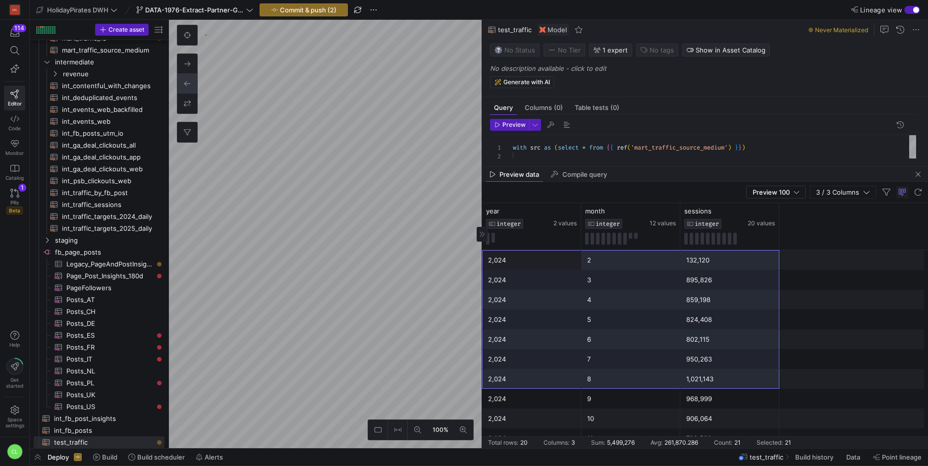
scroll to position [198, 0]
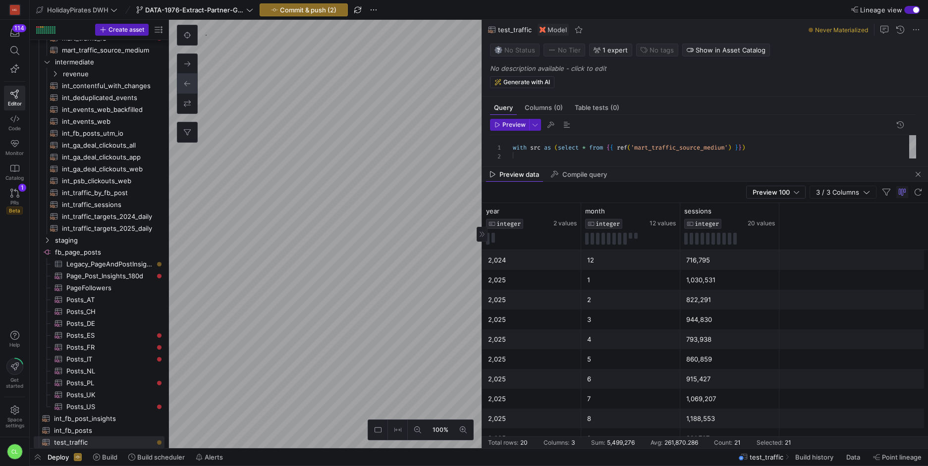
drag, startPoint x: 533, startPoint y: 262, endPoint x: 710, endPoint y: 384, distance: 214.6
click at [710, 384] on div "2,024 2 132,120 2,024 3 895,826 2,024 4 859,198 2,024 5 824,408 2,024 6 802,115…" at bounding box center [705, 250] width 446 height 396
click at [718, 376] on div "915,427" at bounding box center [729, 378] width 87 height 19
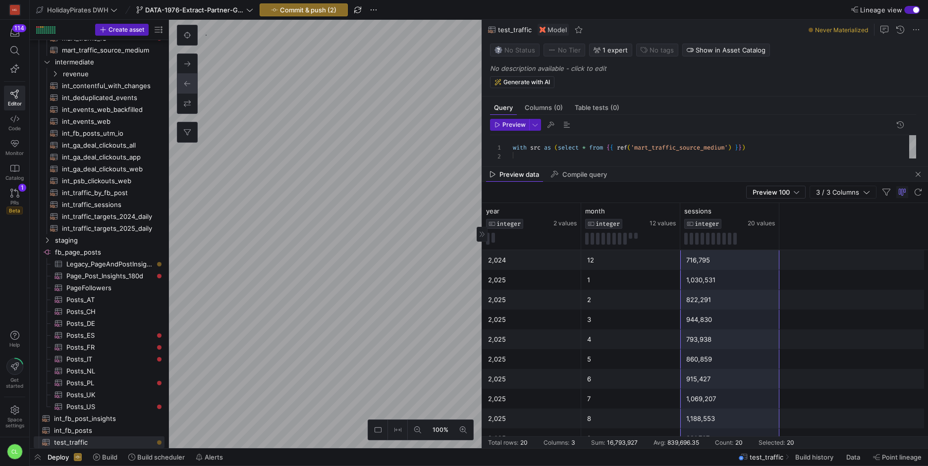
drag, startPoint x: 722, startPoint y: 258, endPoint x: 721, endPoint y: 437, distance: 179.3
click at [721, 437] on mat-sidenav-content "Drag here to set row groups Drag here to set column labels year INTEGER 2 value…" at bounding box center [705, 325] width 446 height 245
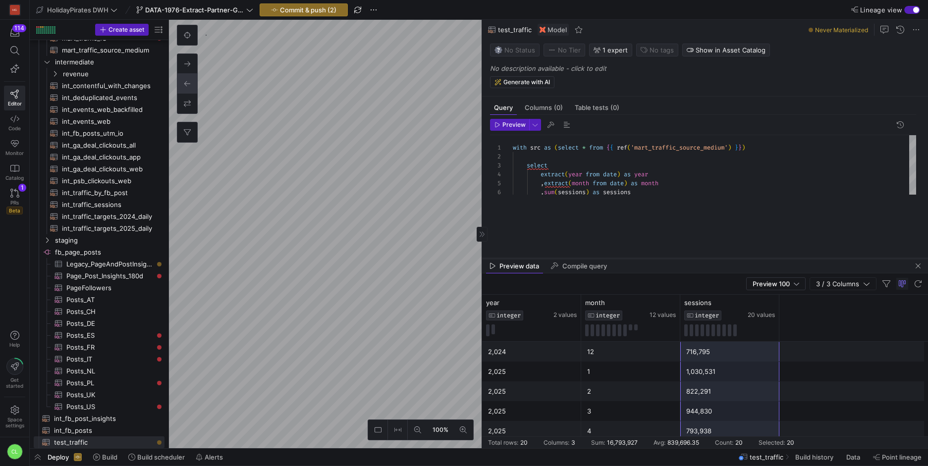
drag, startPoint x: 608, startPoint y: 166, endPoint x: 613, endPoint y: 258, distance: 91.8
click at [613, 258] on div at bounding box center [705, 259] width 446 height 4
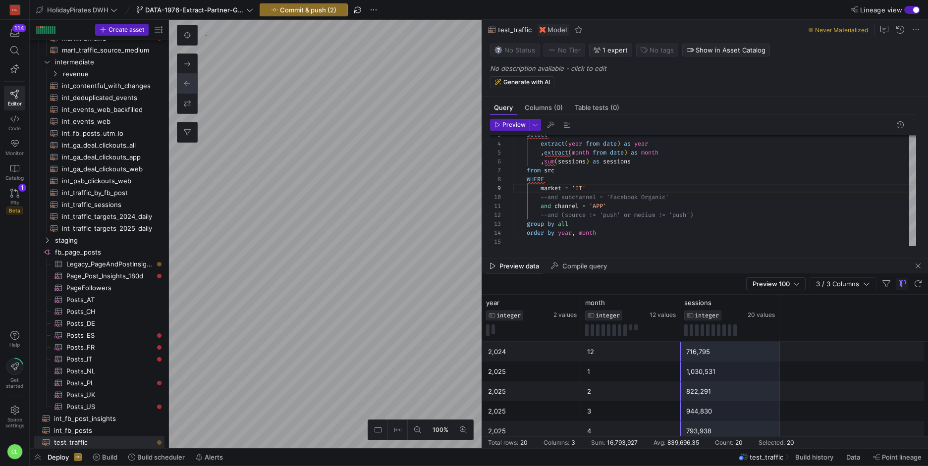
scroll to position [71, 71]
